Goal: Download file/media

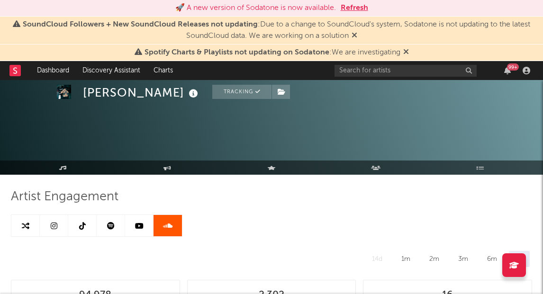
select select "6m"
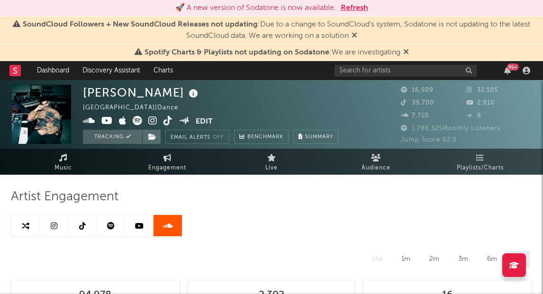
click at [85, 226] on link at bounding box center [82, 225] width 28 height 21
select select "6m"
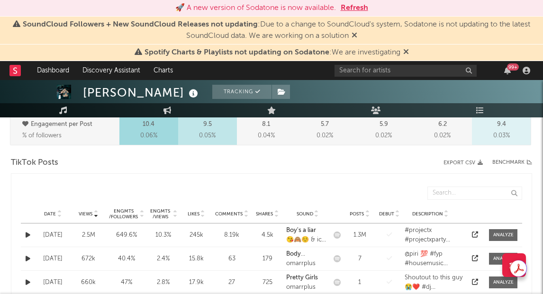
scroll to position [444, 0]
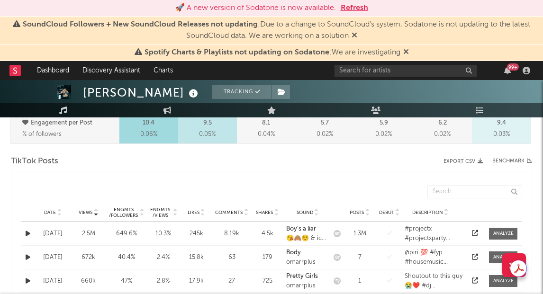
click at [59, 213] on icon at bounding box center [59, 215] width 5 height 4
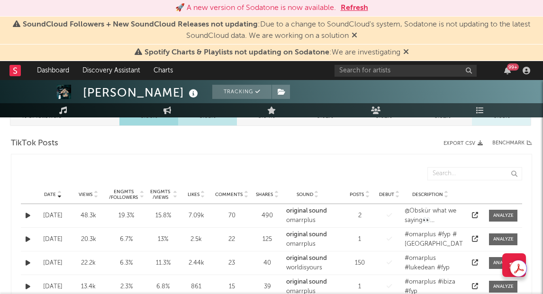
scroll to position [451, 0]
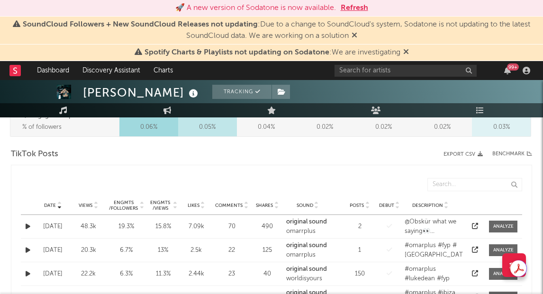
click at [462, 156] on button "Export CSV" at bounding box center [462, 155] width 39 height 6
